Goal: Task Accomplishment & Management: Manage account settings

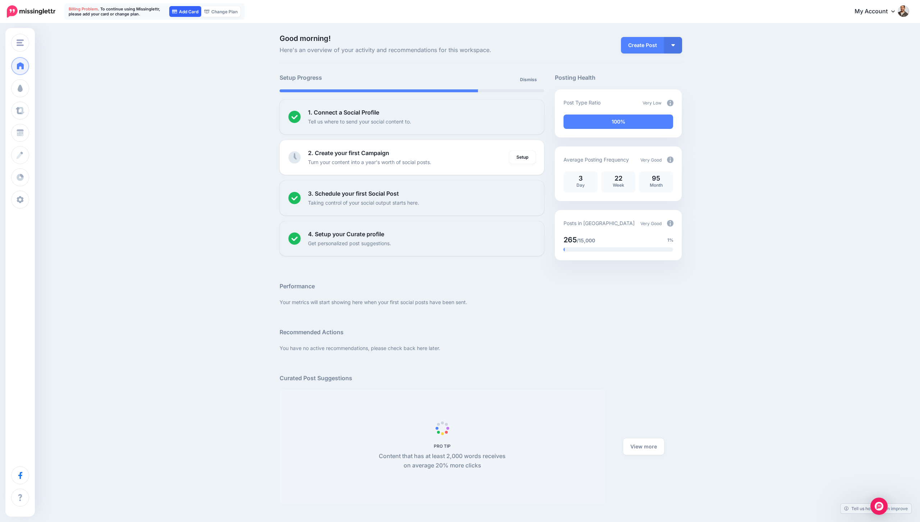
click at [189, 13] on link "Add Card" at bounding box center [185, 11] width 32 height 11
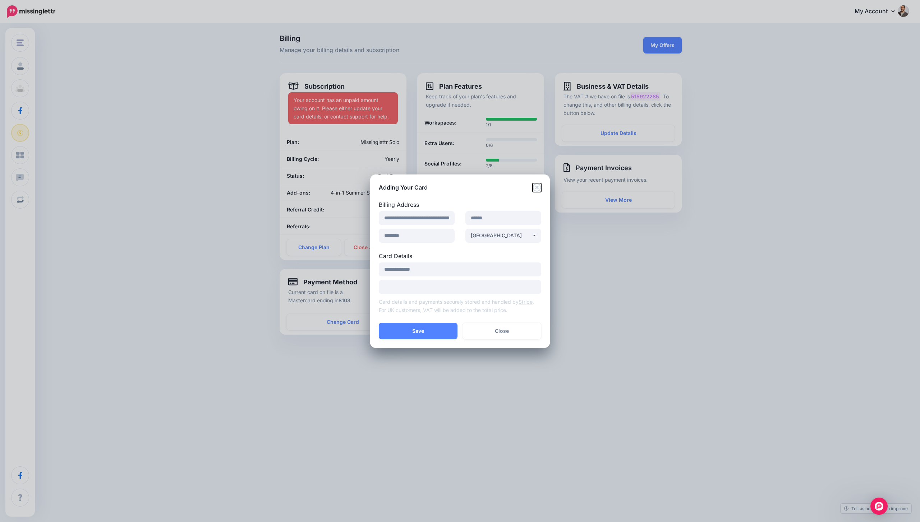
click at [537, 185] on icon "Close" at bounding box center [536, 187] width 9 height 9
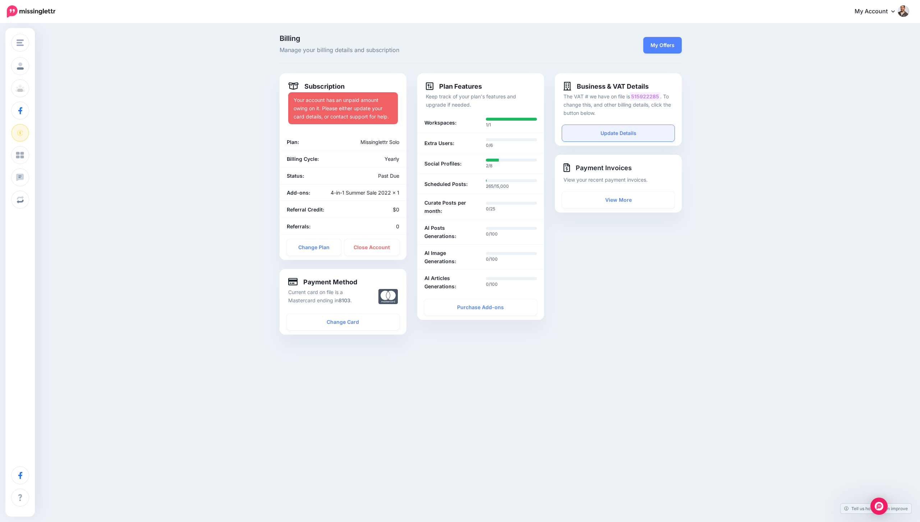
click at [631, 131] on link "Update Details" at bounding box center [618, 133] width 112 height 17
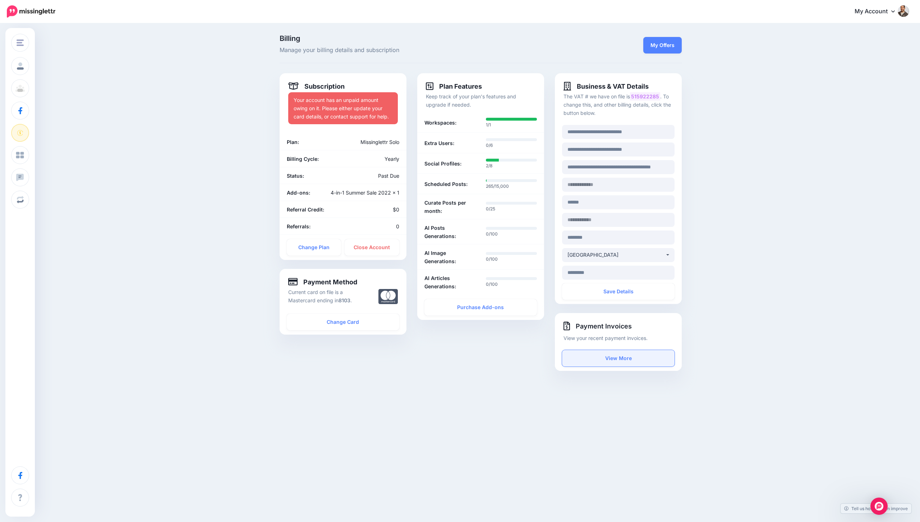
click at [615, 359] on link "View More" at bounding box center [618, 358] width 112 height 17
click at [332, 319] on link "Change Card" at bounding box center [343, 322] width 112 height 17
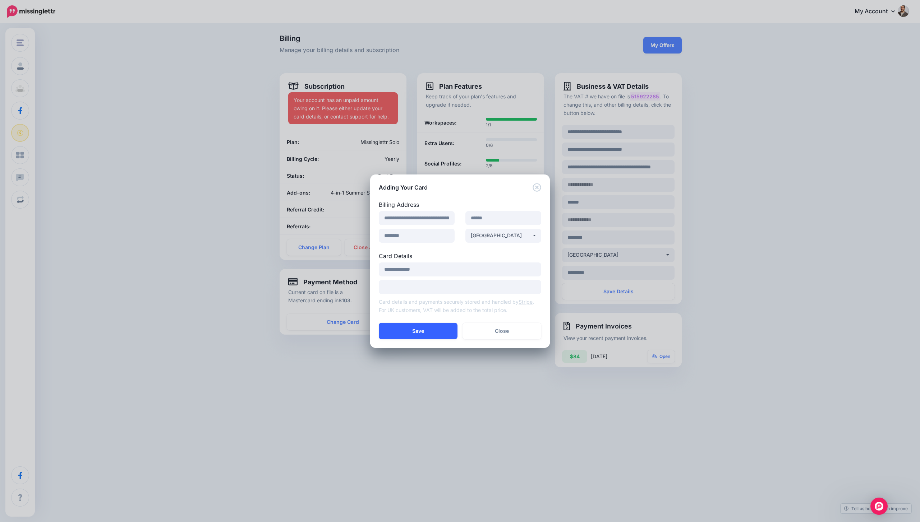
click at [433, 332] on button "Save" at bounding box center [418, 331] width 79 height 17
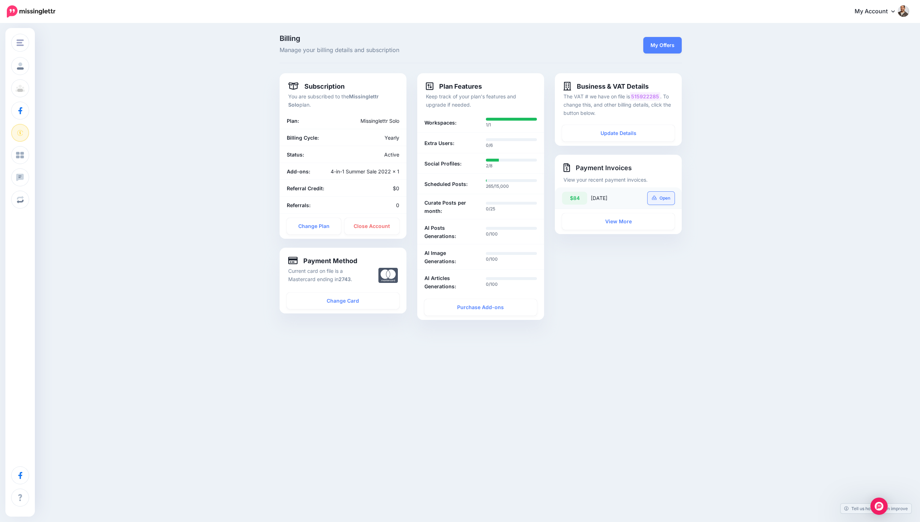
click at [658, 197] on link "Open" at bounding box center [660, 198] width 27 height 13
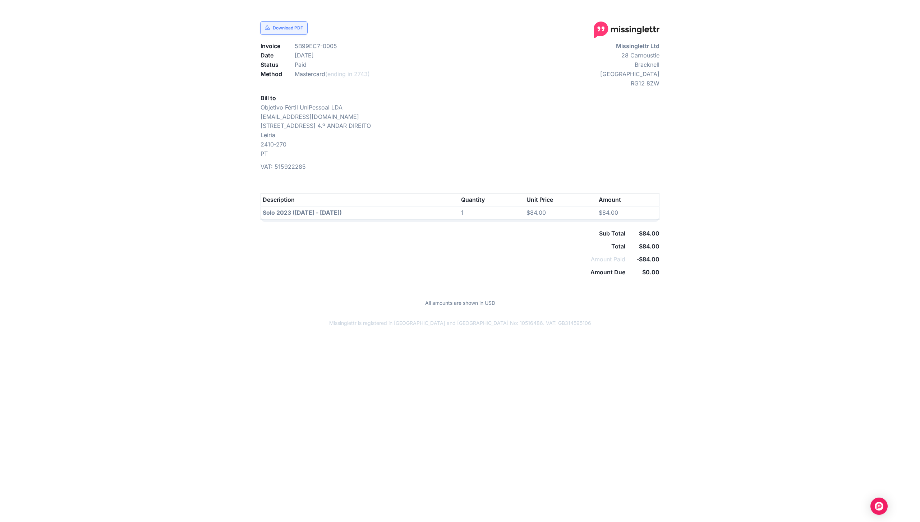
click at [283, 30] on link "Download PDF" at bounding box center [283, 28] width 47 height 13
click at [286, 28] on link "Download PDF" at bounding box center [283, 28] width 47 height 13
click at [453, 274] on div "Sub Total Total Amount Paid Amount Due $84.00 $84.00 -$84.00 $0.00" at bounding box center [459, 253] width 409 height 48
click at [620, 93] on div "Missinglettr Ltd [STREET_ADDRESS]" at bounding box center [562, 107] width 205 height 130
